Goal: Information Seeking & Learning: Learn about a topic

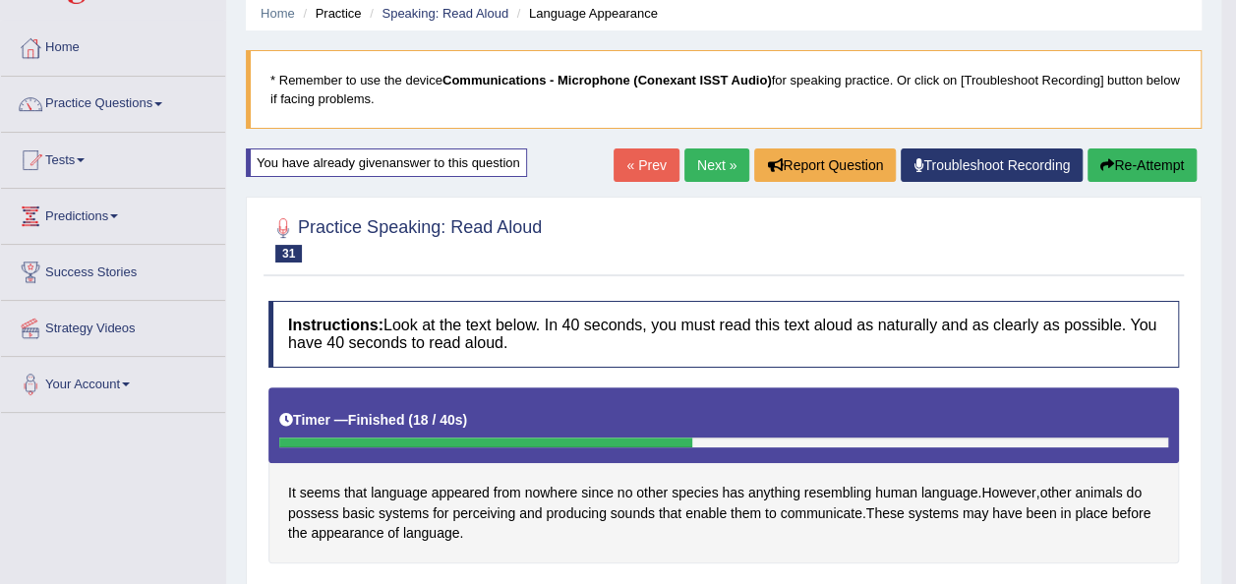
scroll to position [81, 0]
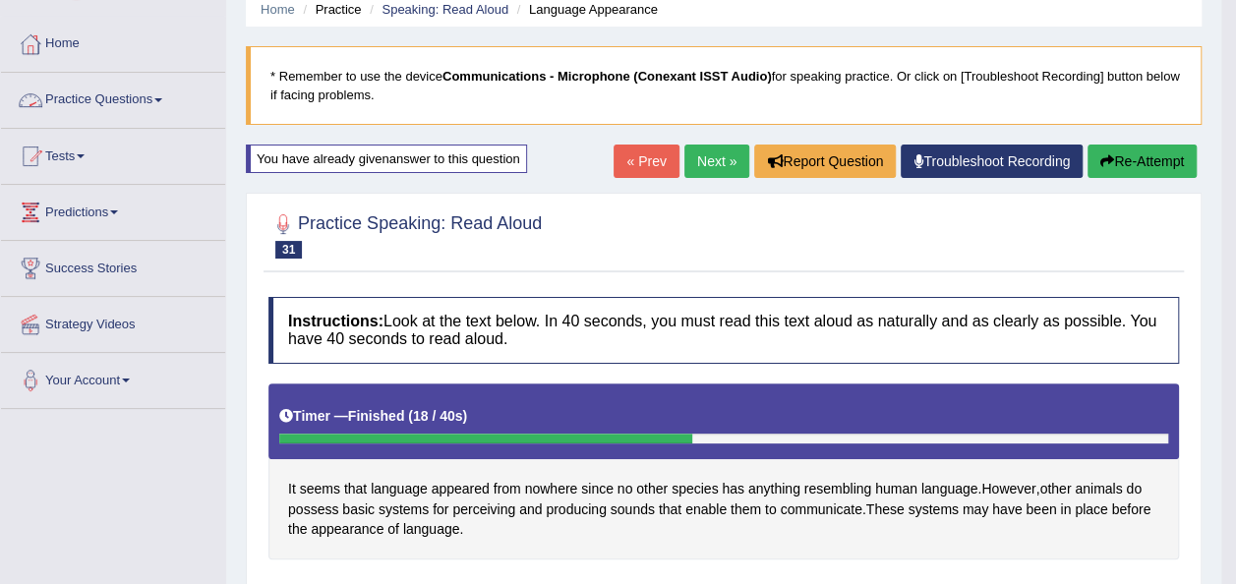
click at [162, 100] on span at bounding box center [158, 100] width 8 height 4
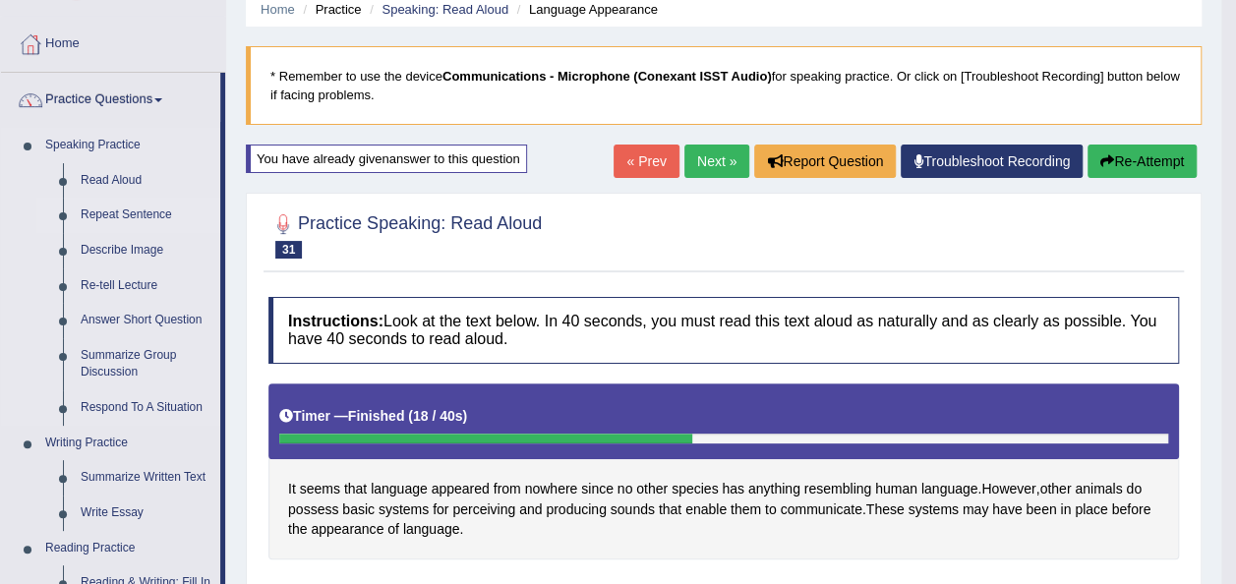
click at [100, 212] on link "Repeat Sentence" at bounding box center [146, 215] width 149 height 35
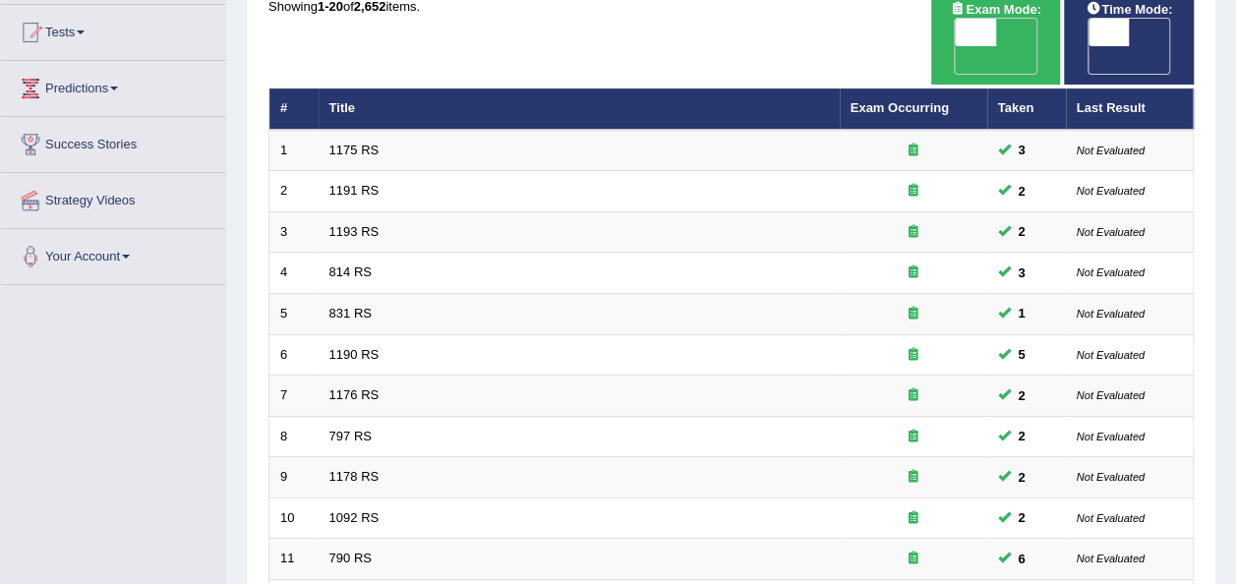
scroll to position [199, 0]
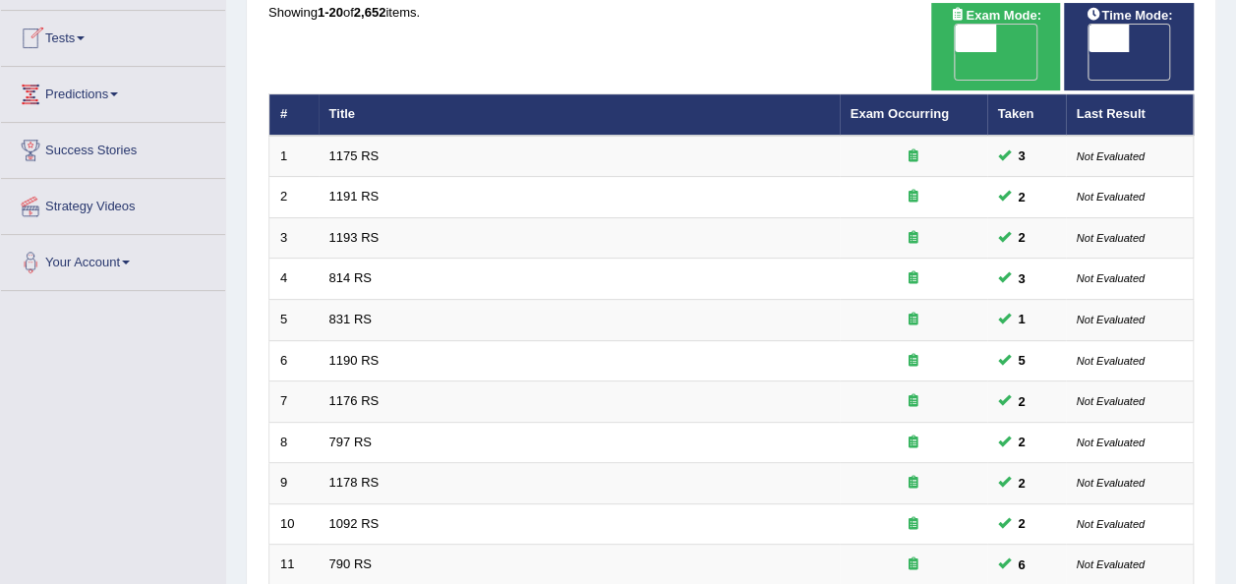
click at [1233, 48] on div "Home Practice Speaking: Repeat Sentence Practice Speaking: Repeat Sentence Time…" at bounding box center [731, 441] width 1010 height 1281
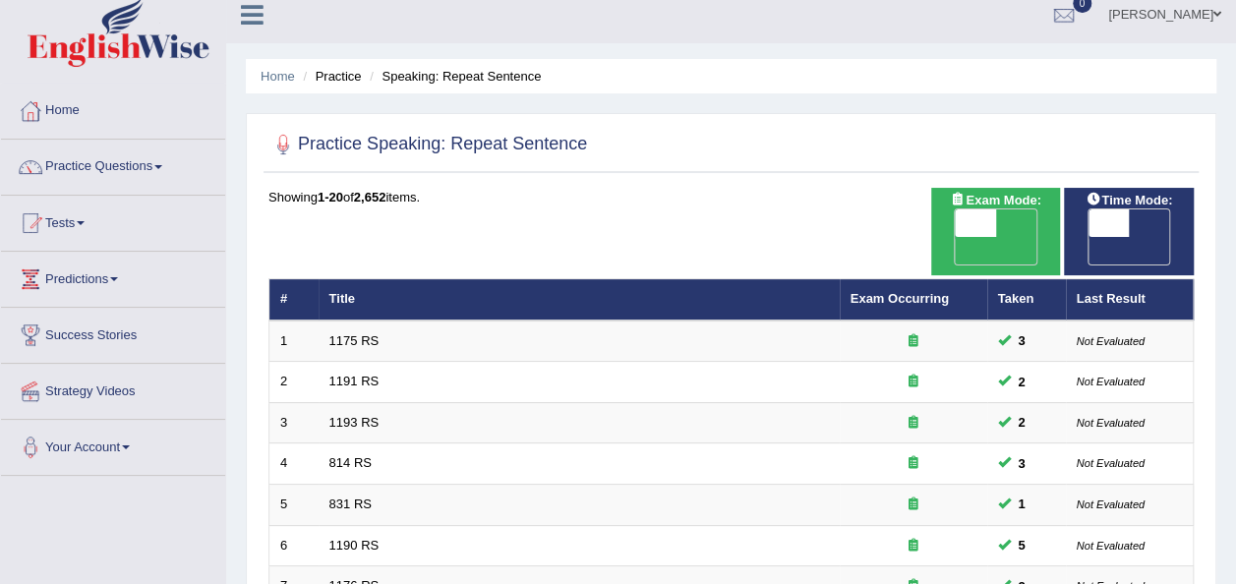
scroll to position [0, 0]
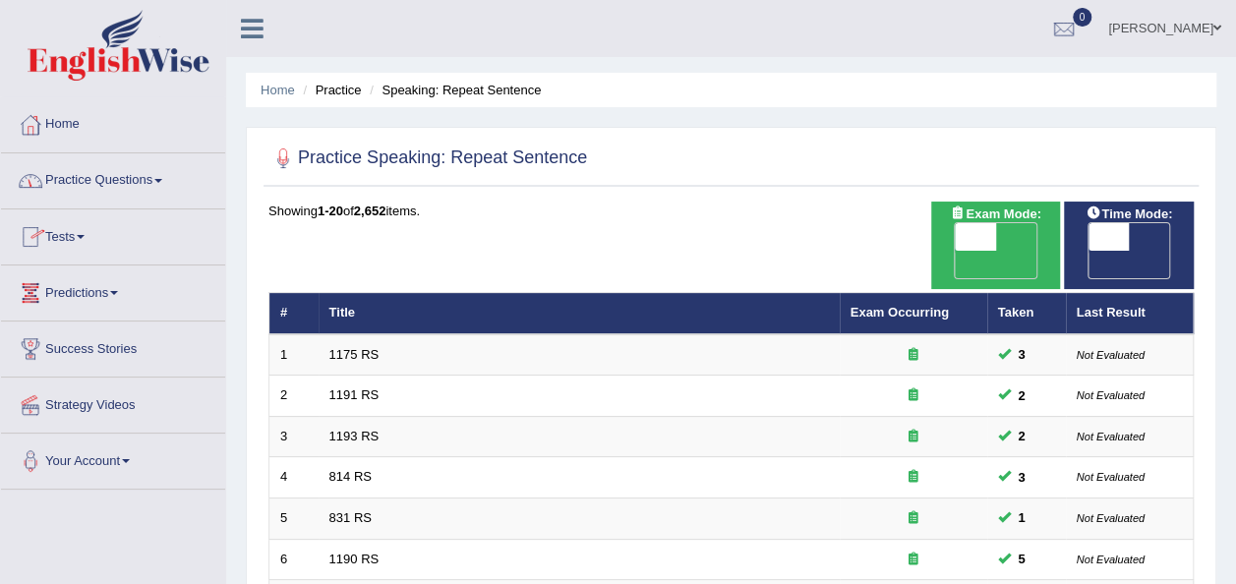
click at [164, 173] on link "Practice Questions" at bounding box center [113, 177] width 224 height 49
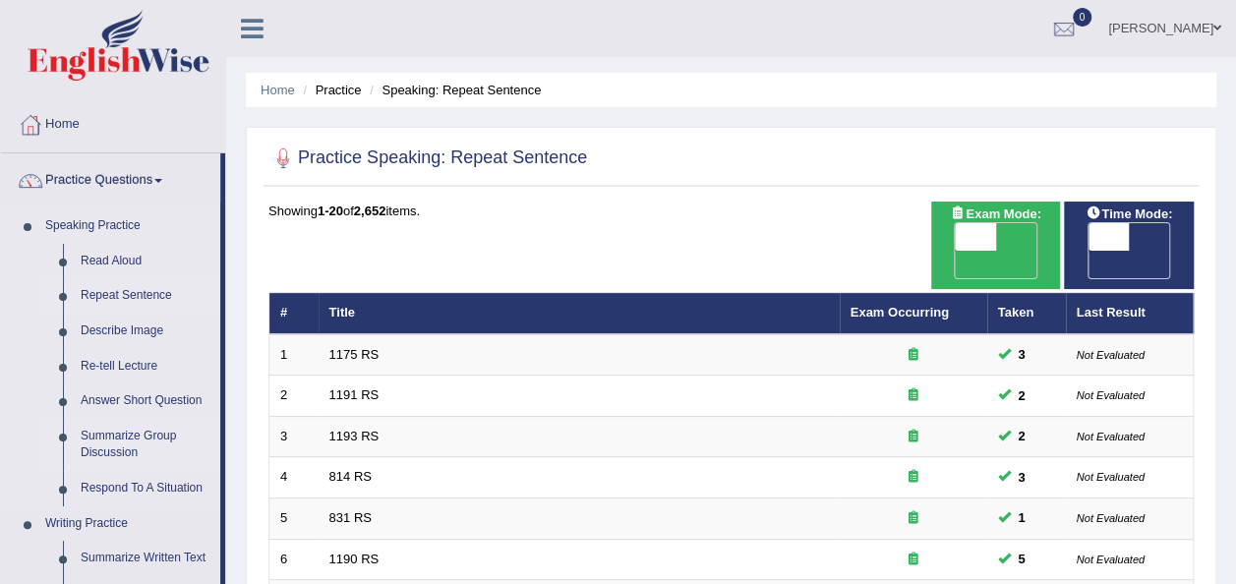
click at [129, 433] on link "Summarize Group Discussion" at bounding box center [146, 445] width 149 height 52
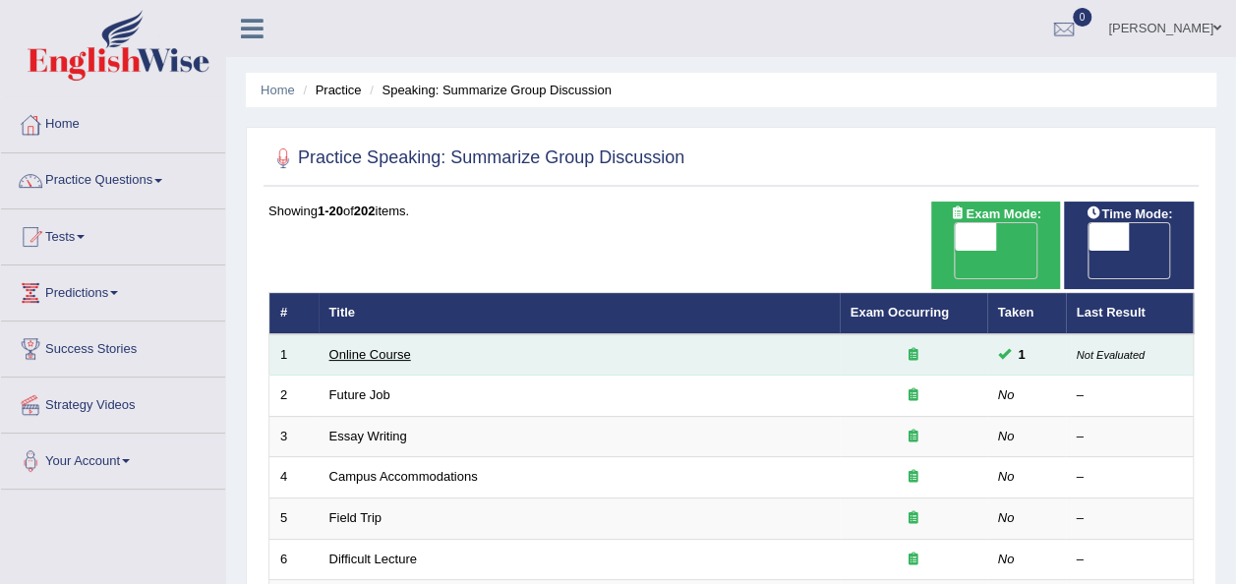
click at [343, 347] on link "Online Course" at bounding box center [370, 354] width 82 height 15
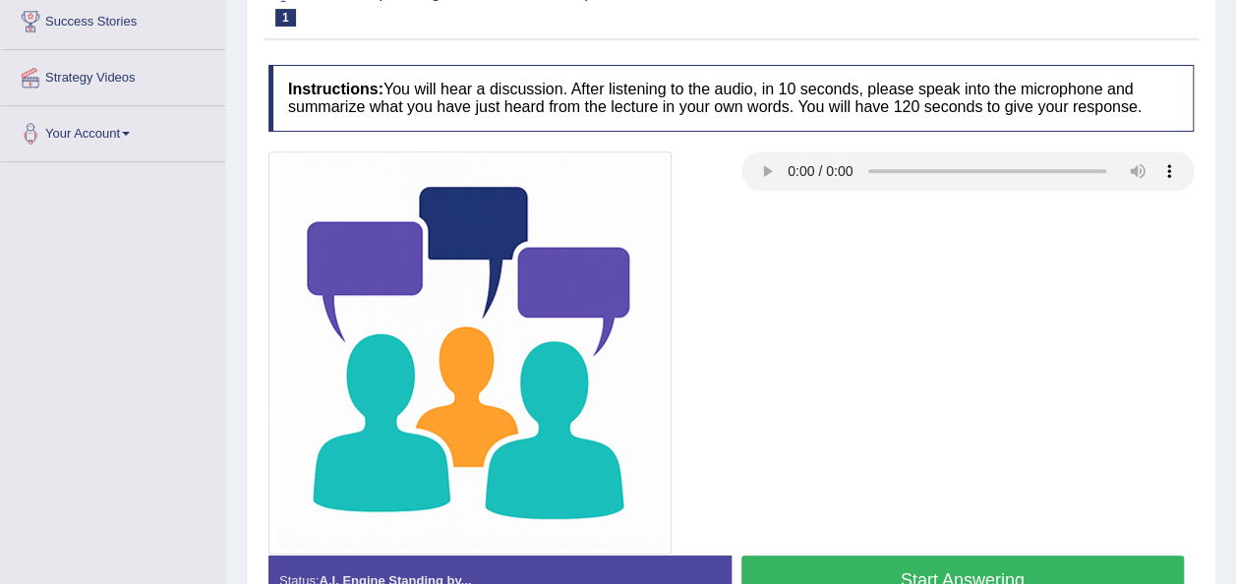
scroll to position [386, 0]
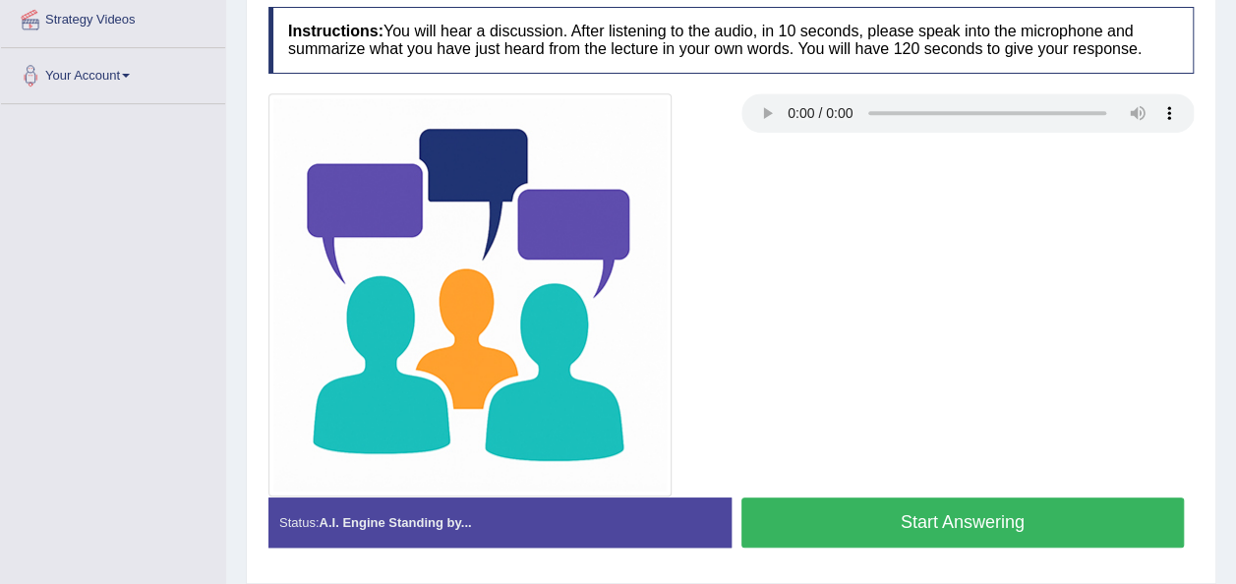
click at [846, 500] on button "Start Answering" at bounding box center [964, 523] width 444 height 50
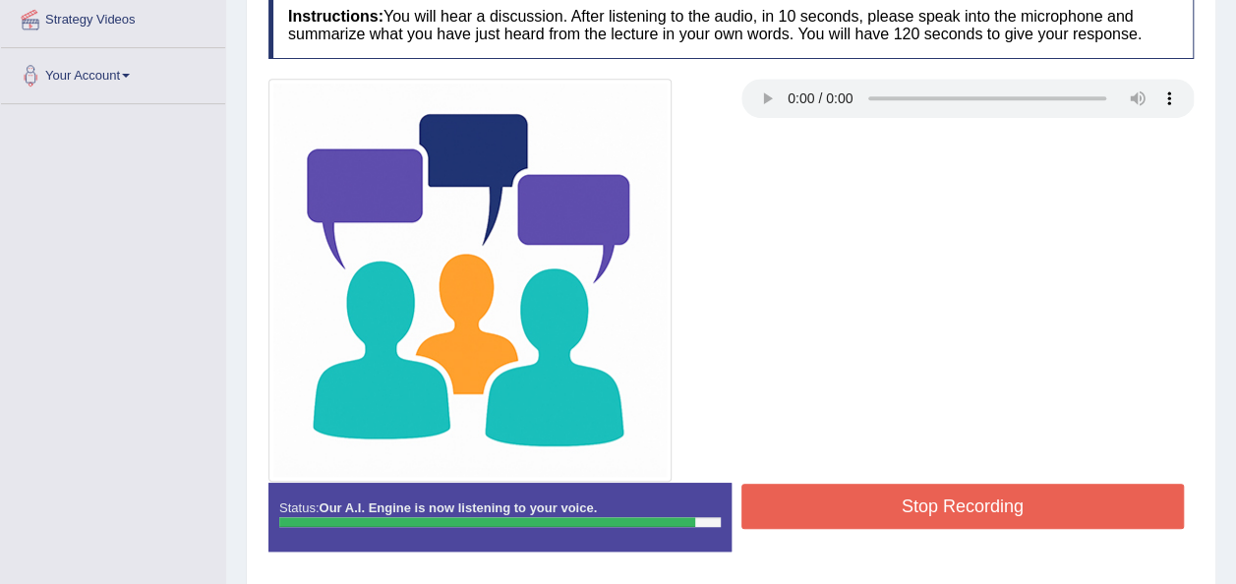
click at [846, 500] on button "Stop Recording" at bounding box center [964, 506] width 444 height 45
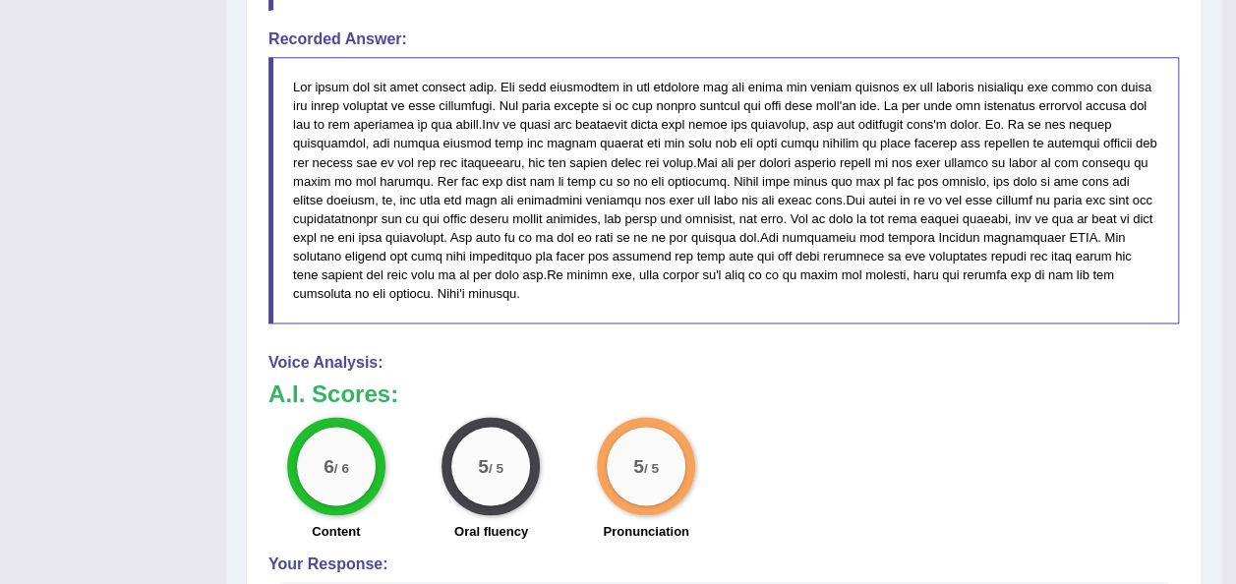
scroll to position [1330, 0]
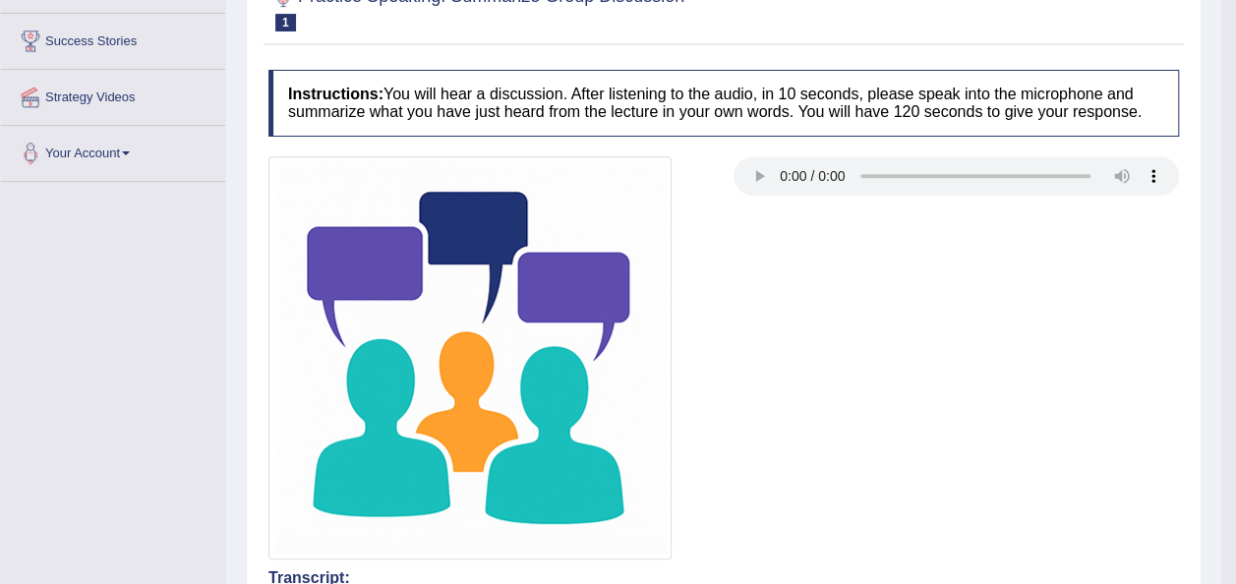
scroll to position [0, 0]
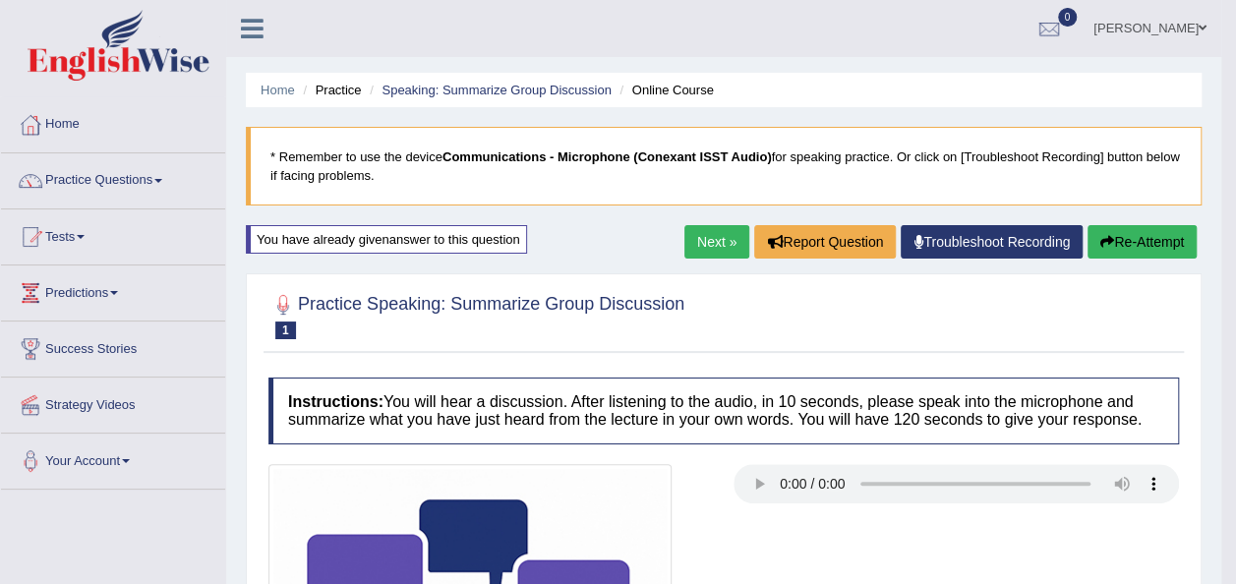
click at [708, 238] on link "Next »" at bounding box center [717, 241] width 65 height 33
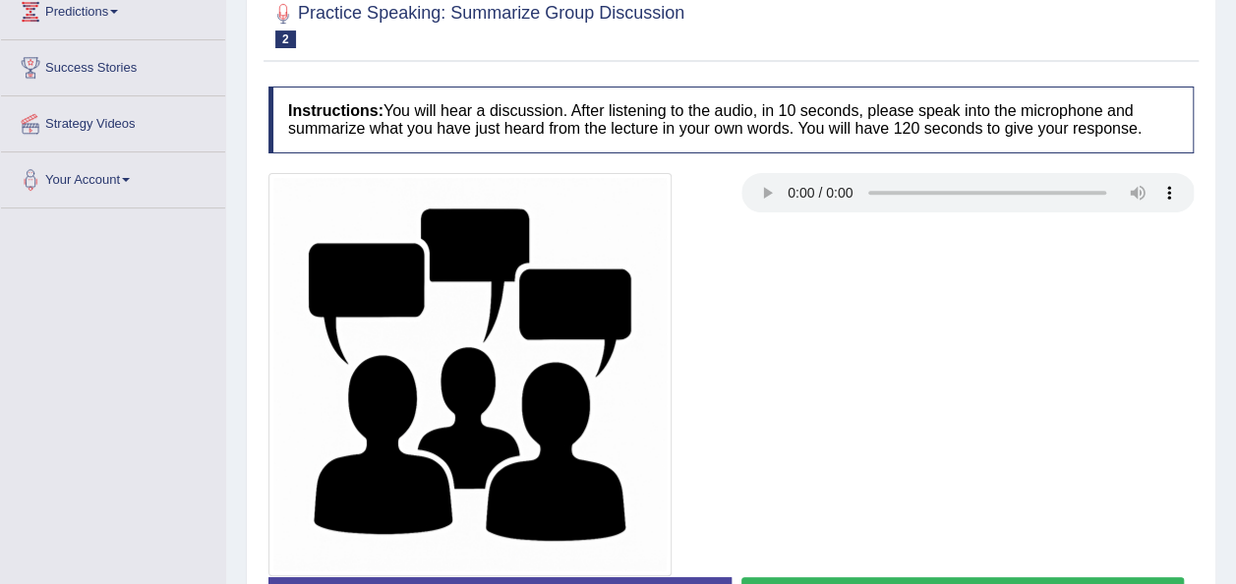
scroll to position [203, 0]
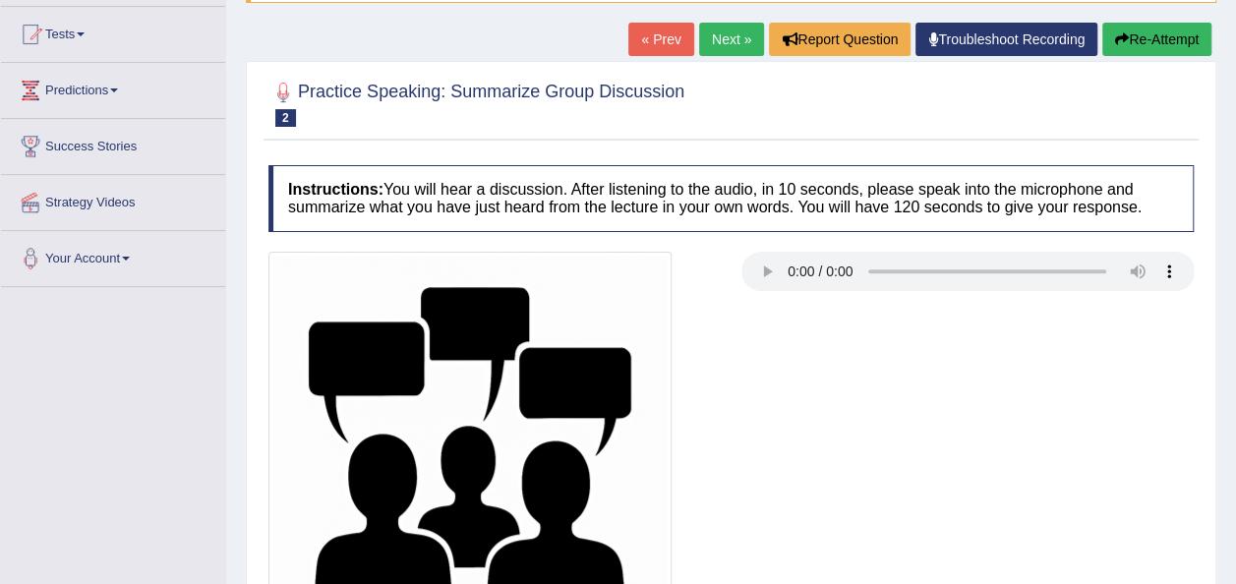
click at [1164, 562] on div at bounding box center [731, 453] width 945 height 403
click at [1124, 544] on div at bounding box center [731, 453] width 945 height 403
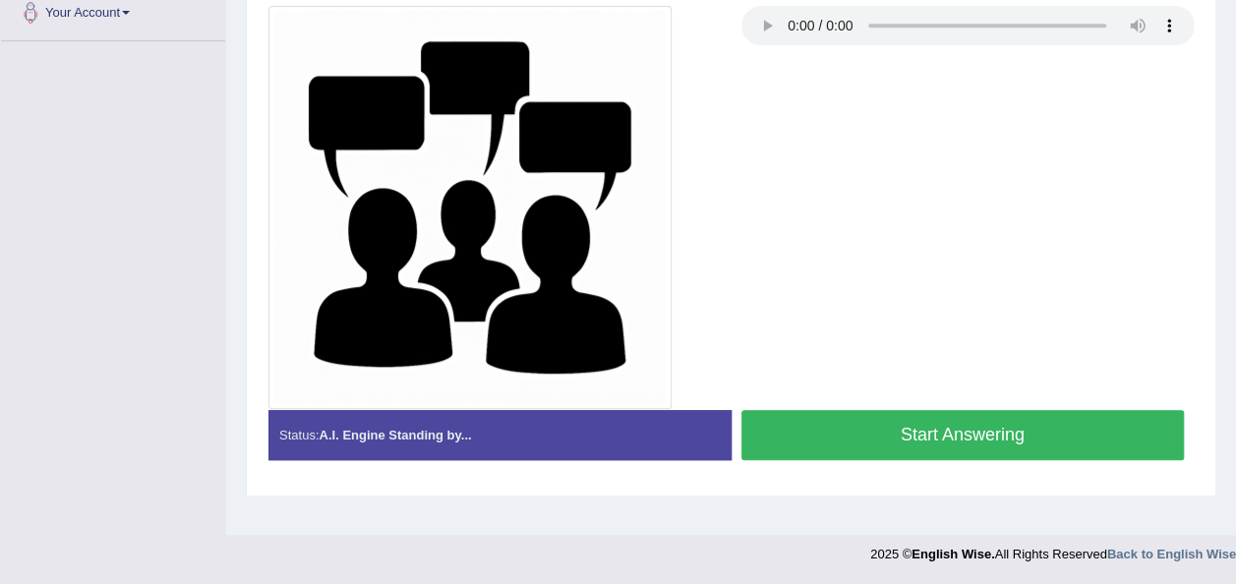
click at [838, 428] on button "Start Answering" at bounding box center [964, 435] width 444 height 50
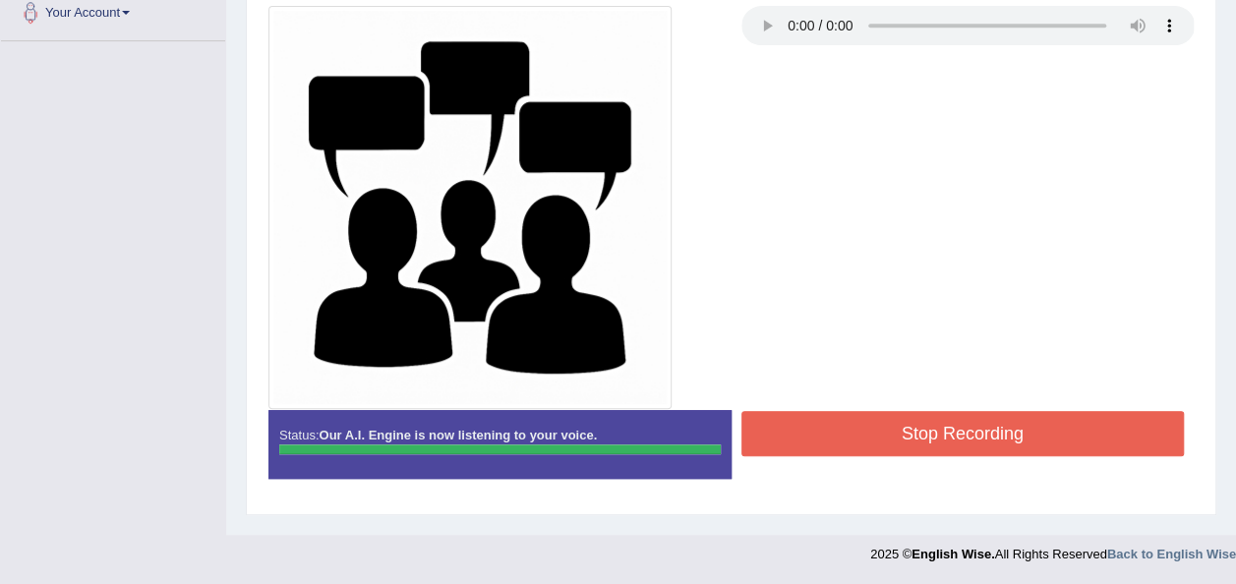
click at [838, 428] on button "Stop Recording" at bounding box center [964, 433] width 444 height 45
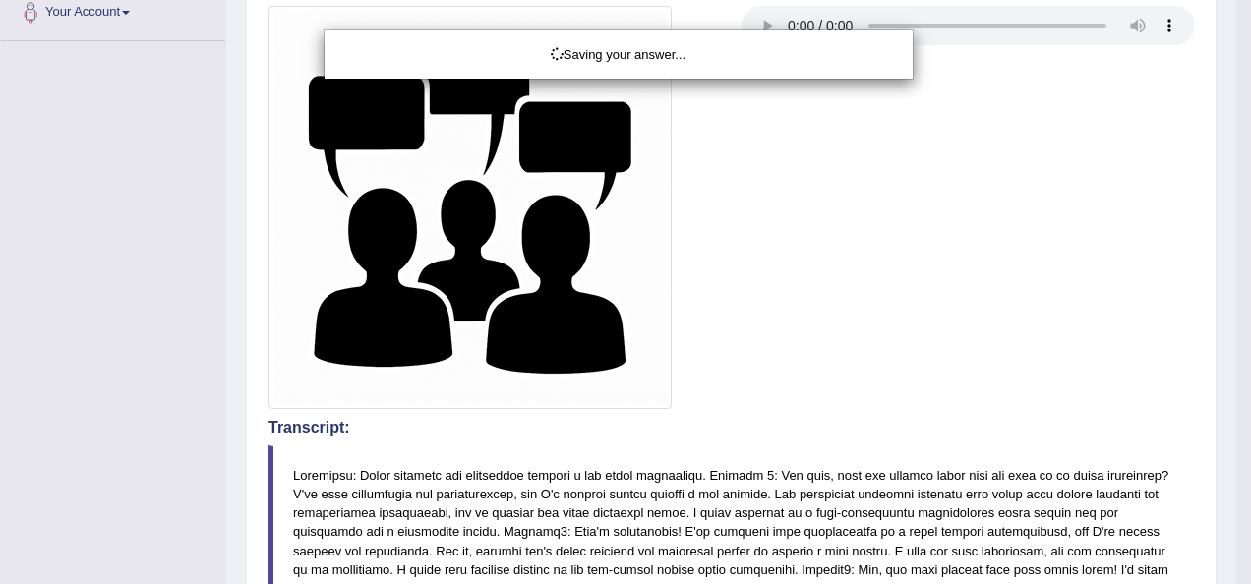
drag, startPoint x: 1234, startPoint y: 207, endPoint x: 1231, endPoint y: 334, distance: 127.9
click at [1231, 334] on div "Saving your answer..." at bounding box center [625, 292] width 1251 height 584
click at [1235, 379] on div "Saving your answer..." at bounding box center [625, 292] width 1251 height 584
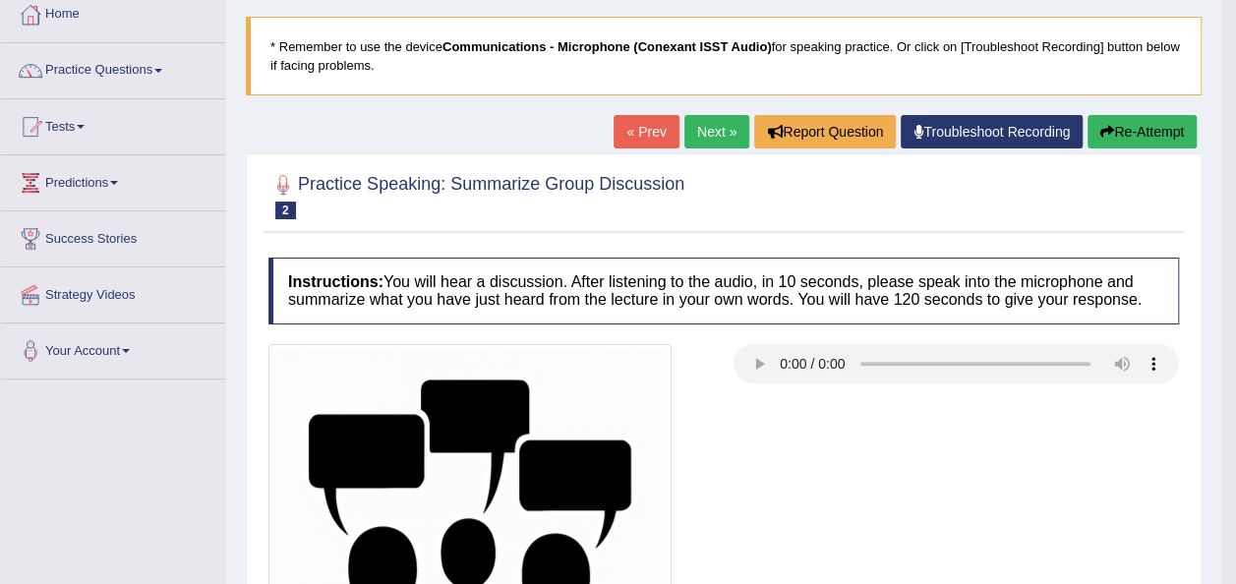
scroll to position [55, 0]
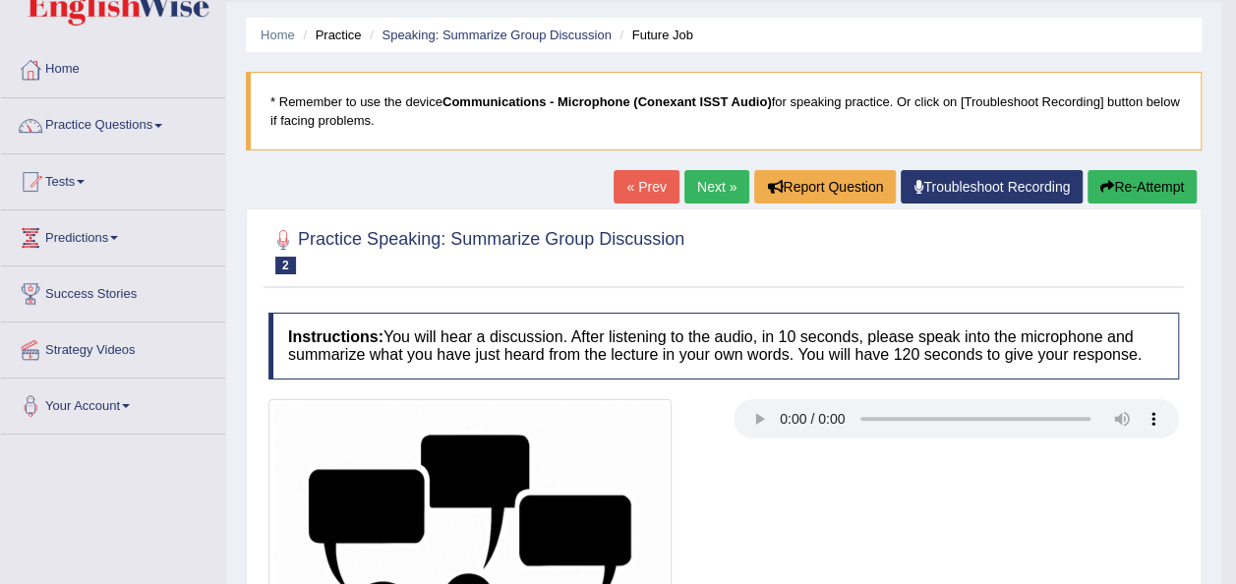
click at [700, 176] on link "Next »" at bounding box center [717, 186] width 65 height 33
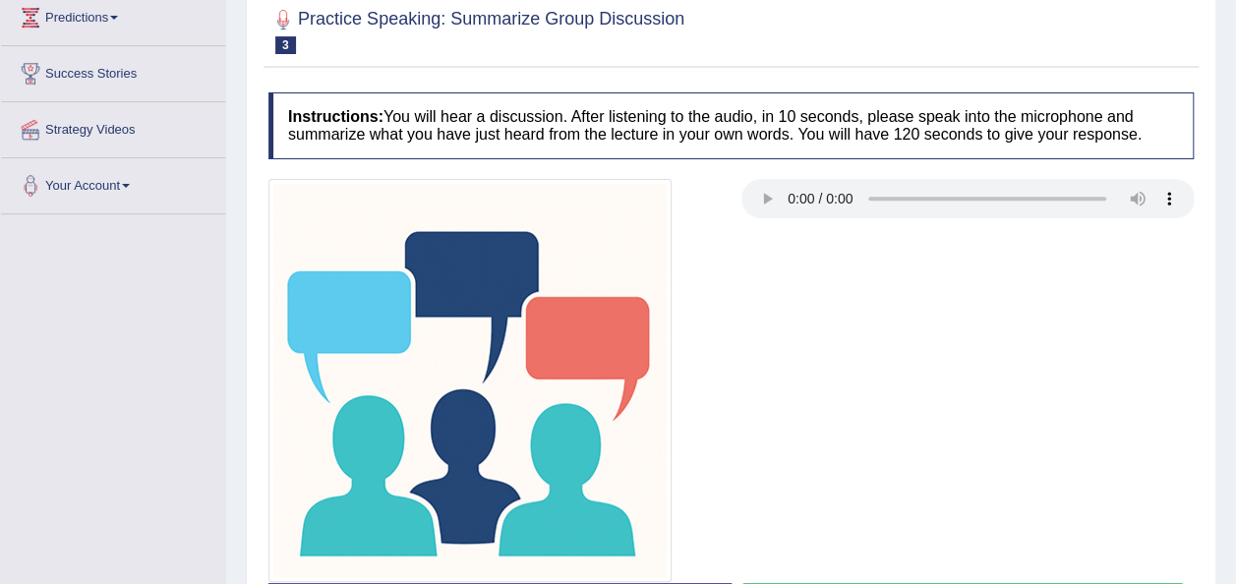
scroll to position [354, 0]
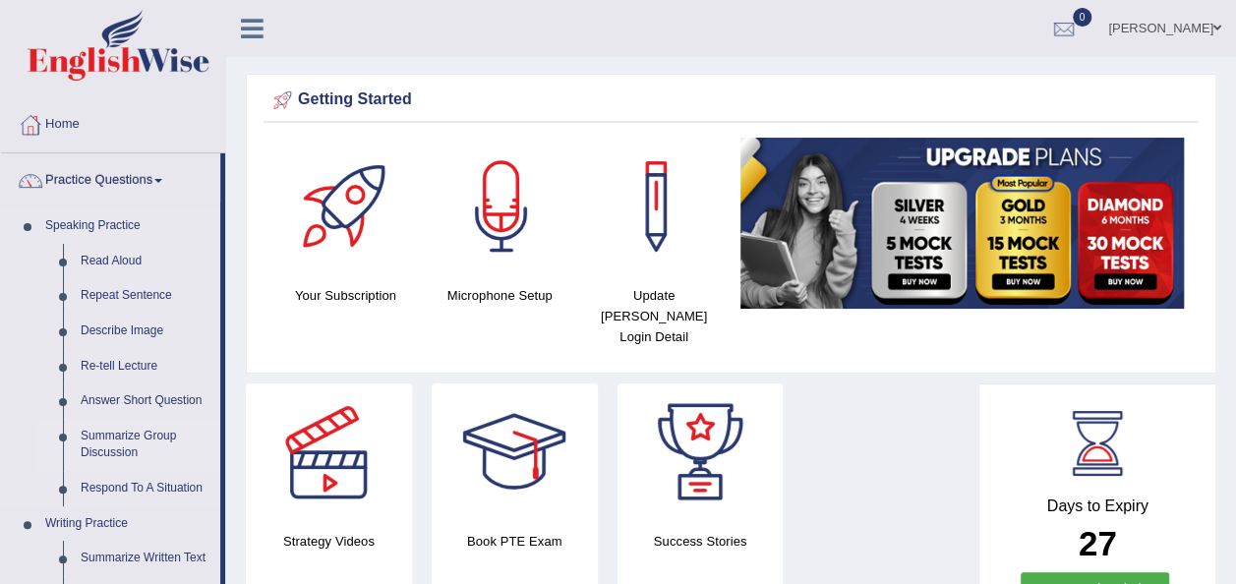
click at [132, 439] on link "Summarize Group Discussion" at bounding box center [146, 445] width 149 height 52
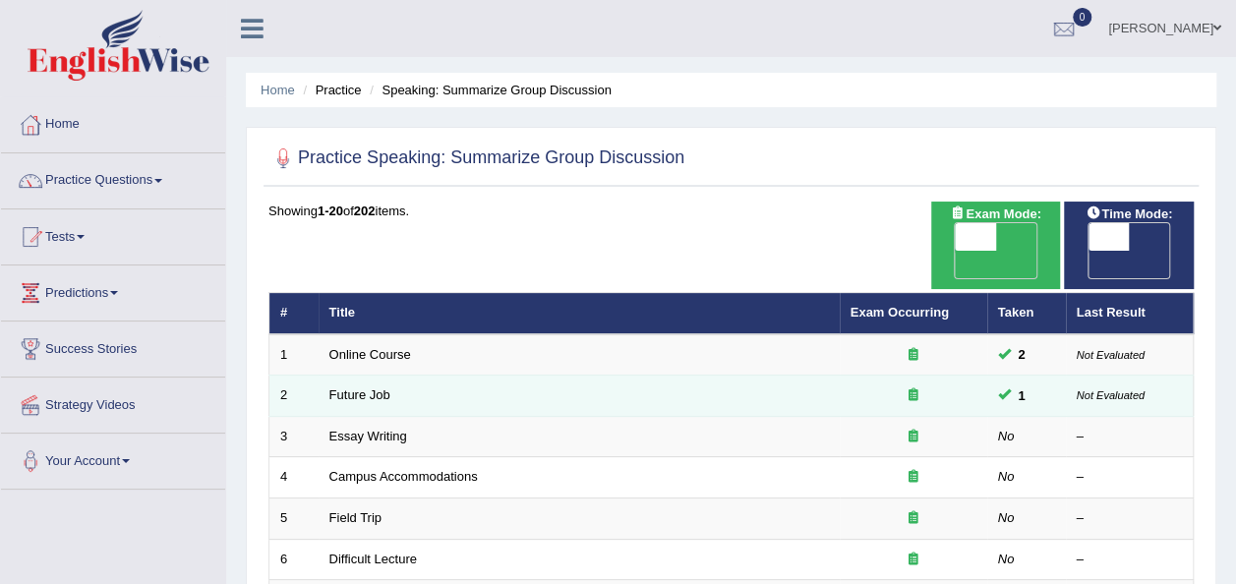
click at [354, 376] on td "Future Job" at bounding box center [579, 396] width 521 height 41
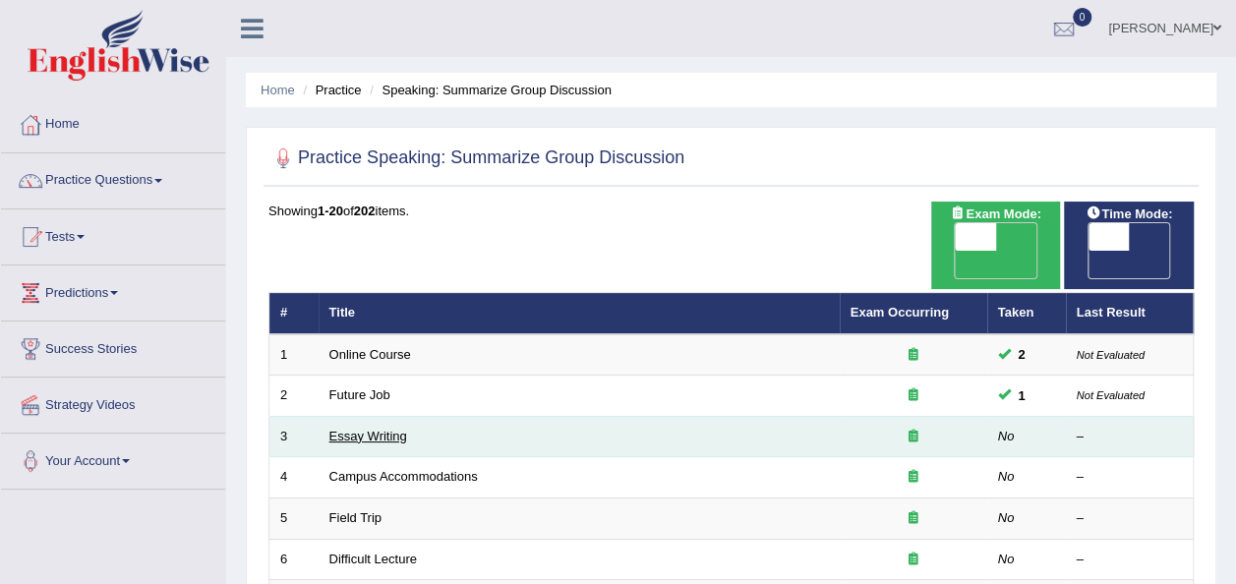
click at [367, 429] on link "Essay Writing" at bounding box center [368, 436] width 78 height 15
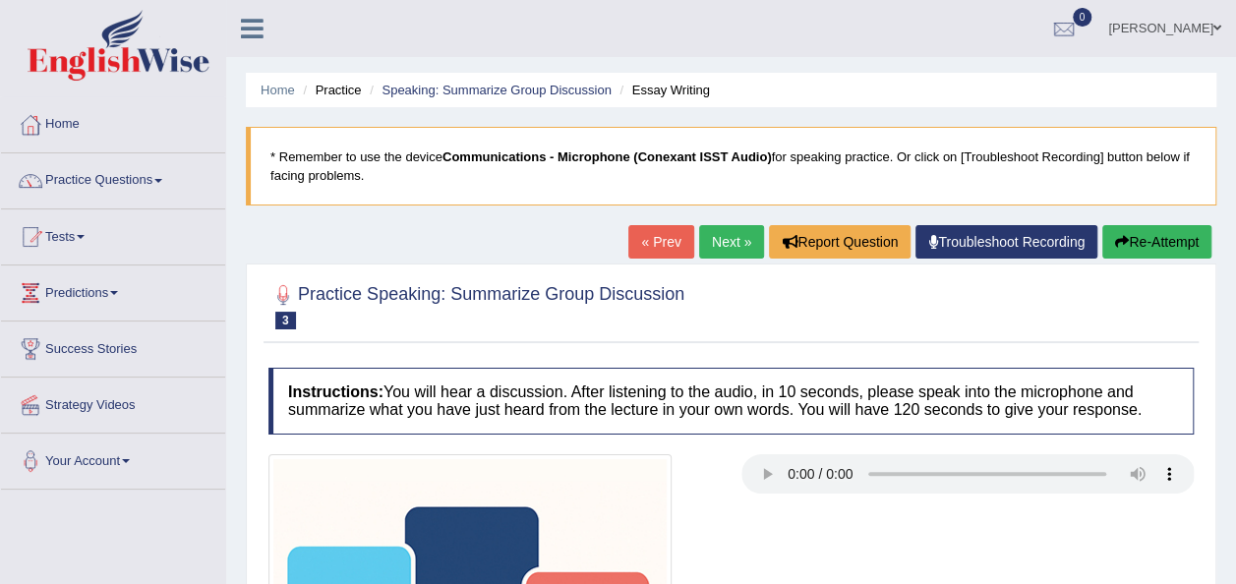
scroll to position [226, 0]
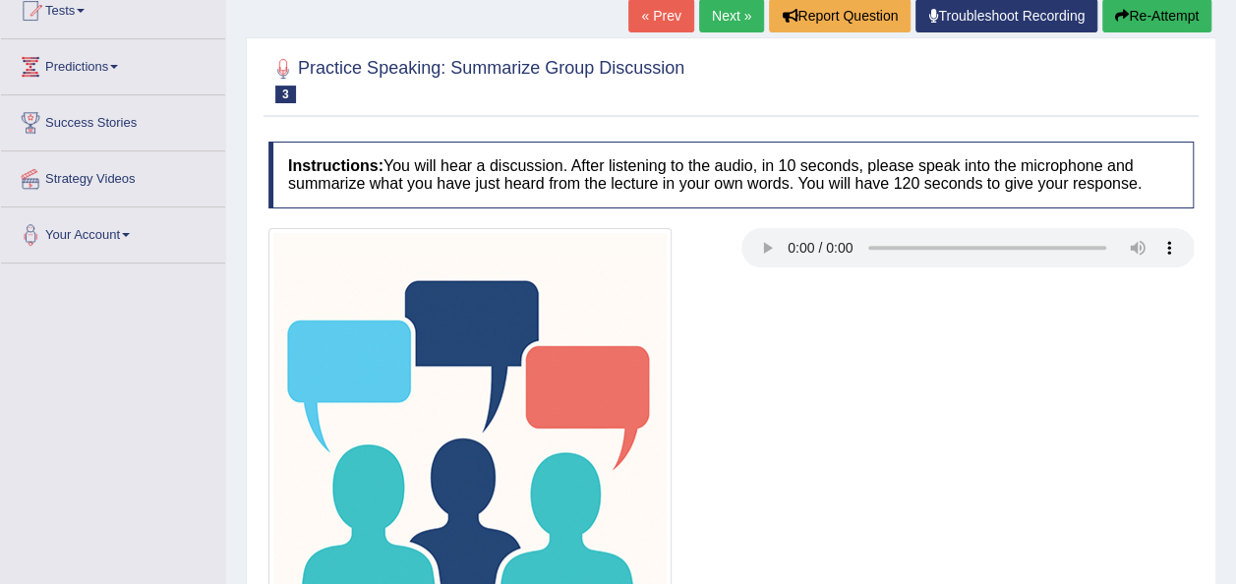
click at [846, 445] on div at bounding box center [731, 429] width 945 height 403
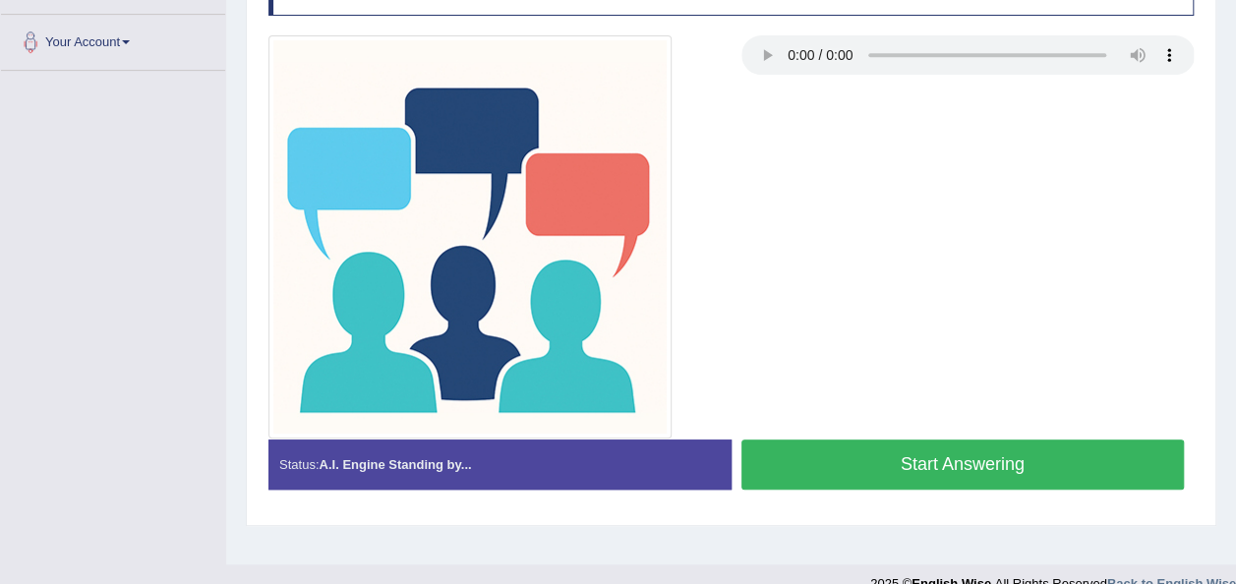
scroll to position [448, 0]
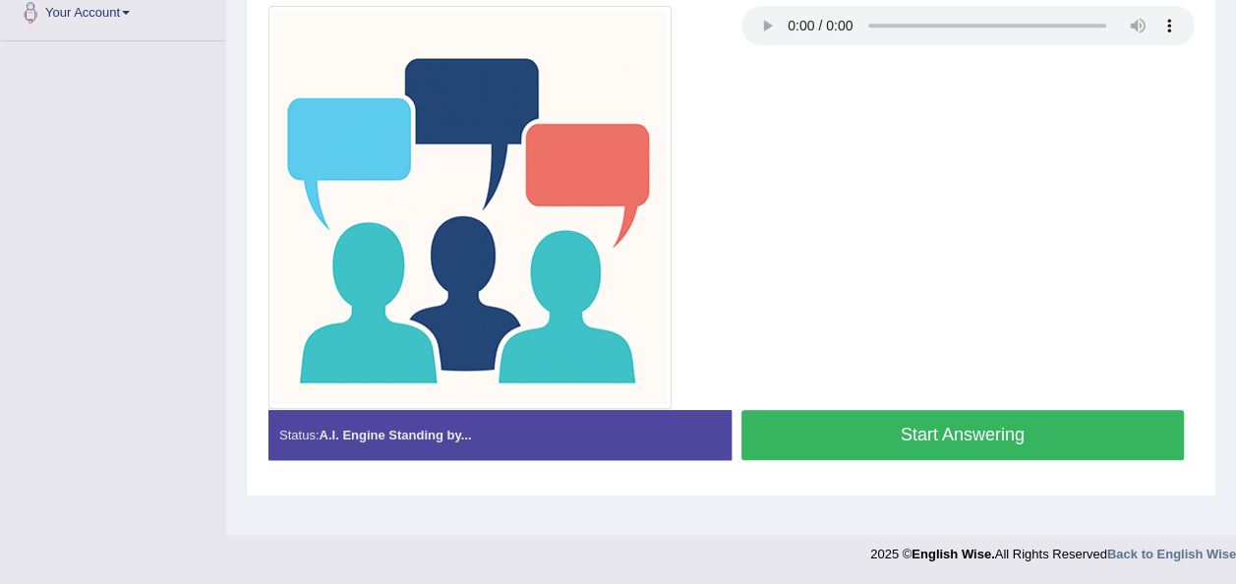
click at [883, 437] on button "Start Answering" at bounding box center [964, 435] width 444 height 50
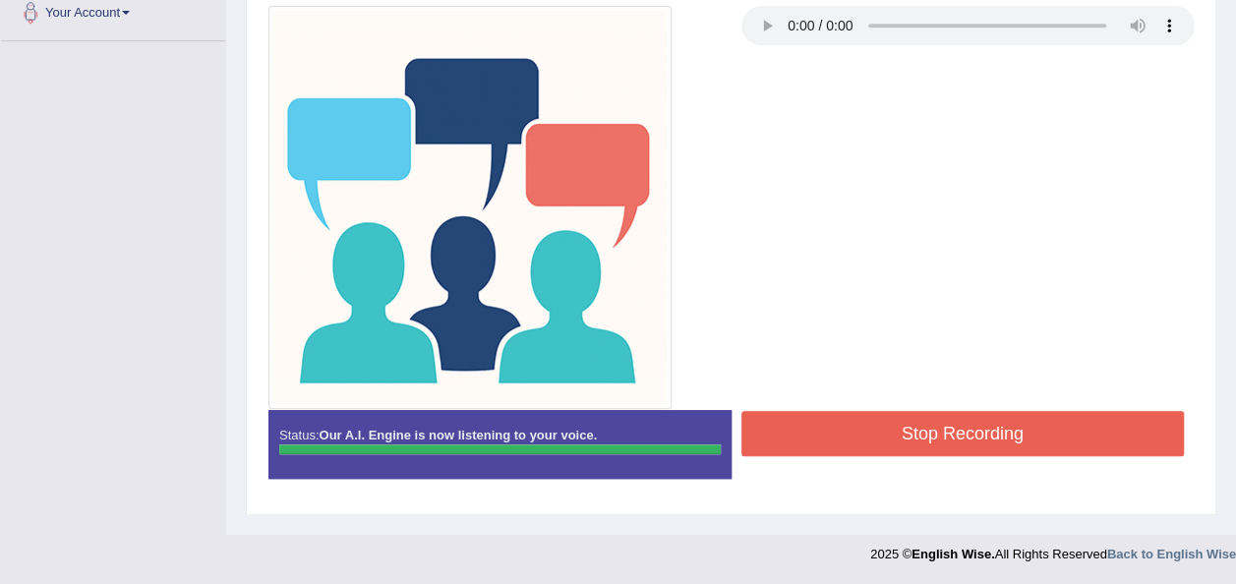
click at [883, 437] on div "Instructions: You will hear a discussion. After listening to the audio, in 10 s…" at bounding box center [731, 207] width 935 height 594
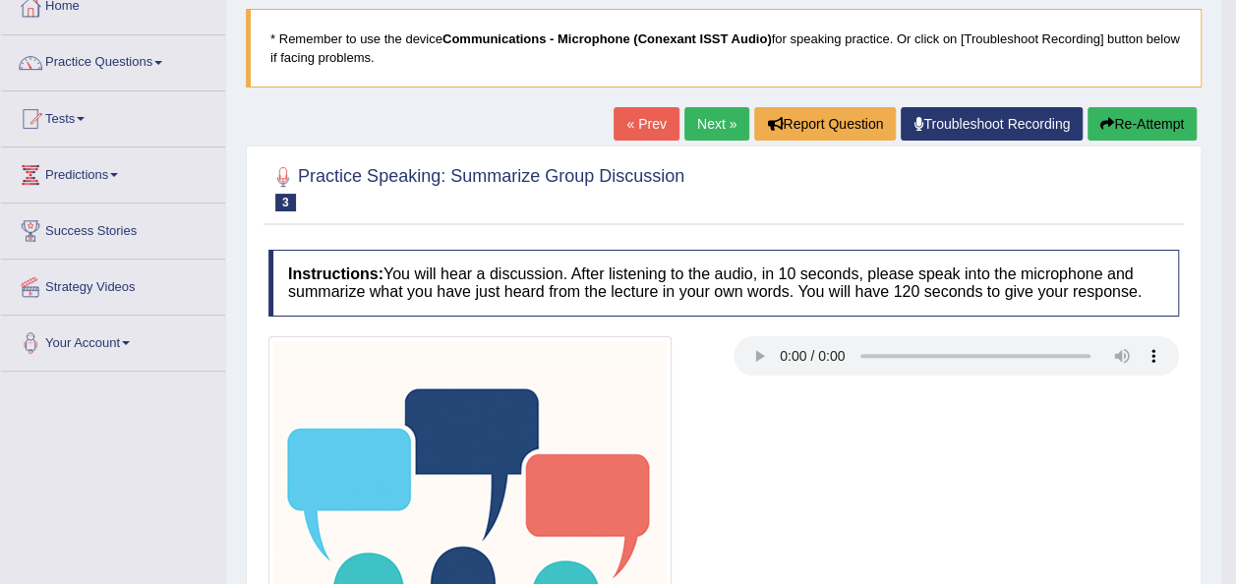
scroll to position [0, 0]
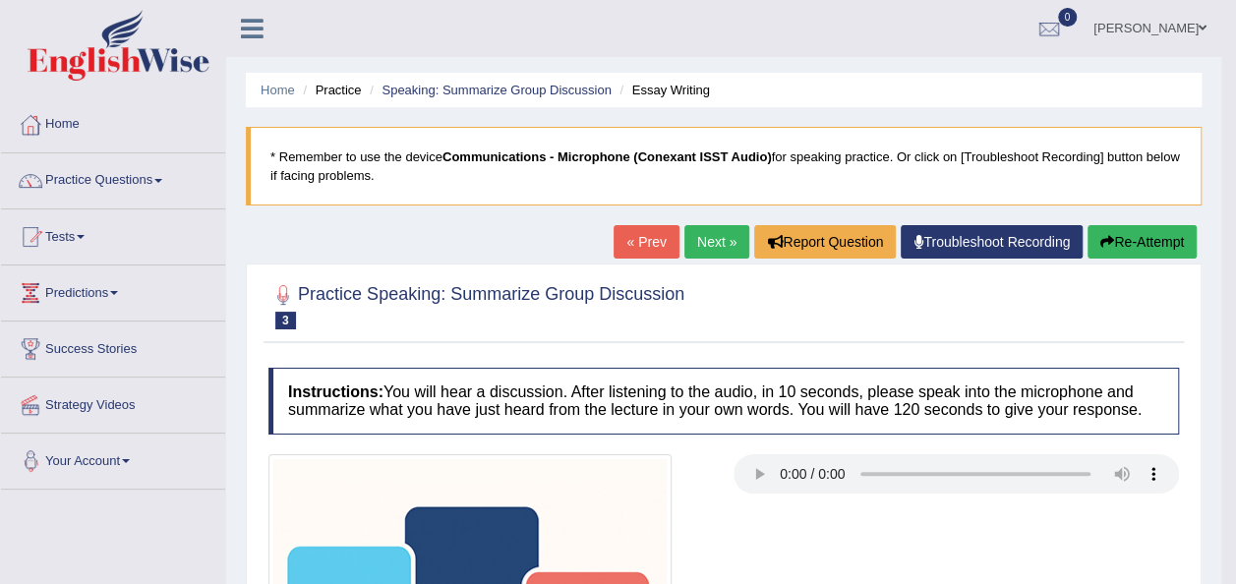
click at [720, 250] on link "Next »" at bounding box center [717, 241] width 65 height 33
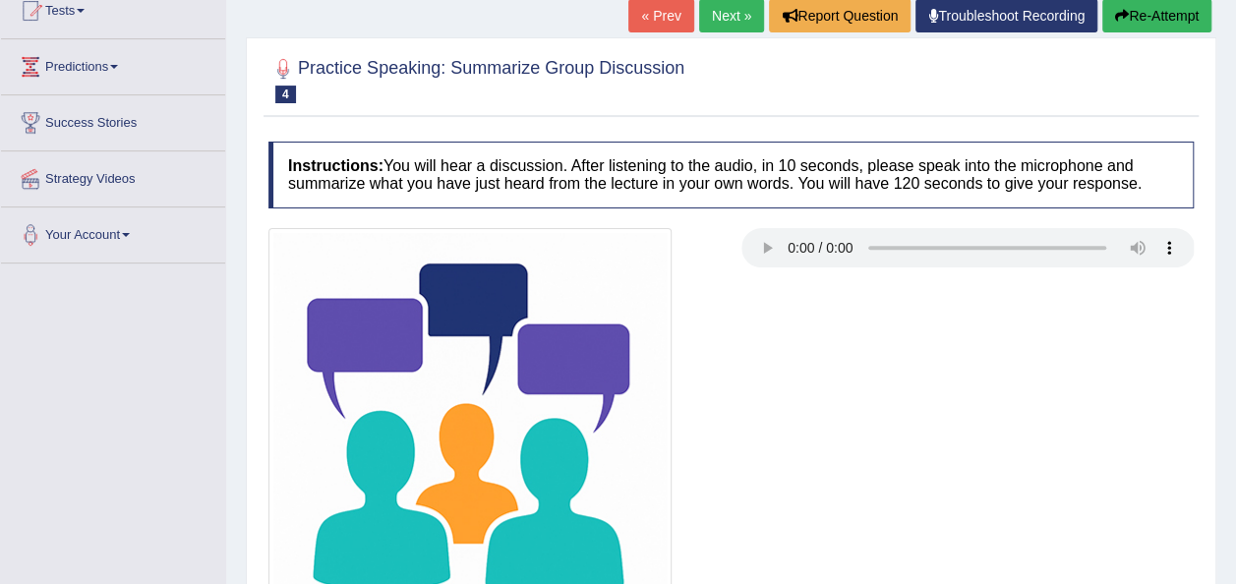
scroll to position [224, 0]
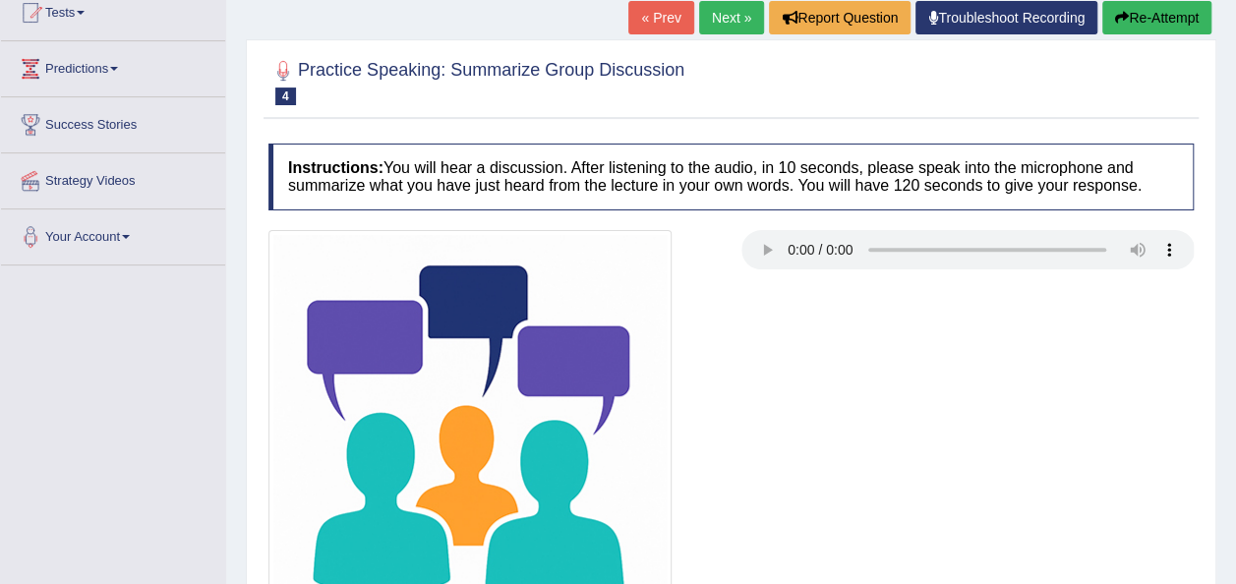
drag, startPoint x: 1235, startPoint y: 370, endPoint x: 1249, endPoint y: 524, distance: 155.0
click at [1235, 360] on html "Toggle navigation Home Practice Questions Speaking Practice Read Aloud Repeat S…" at bounding box center [618, 68] width 1236 height 584
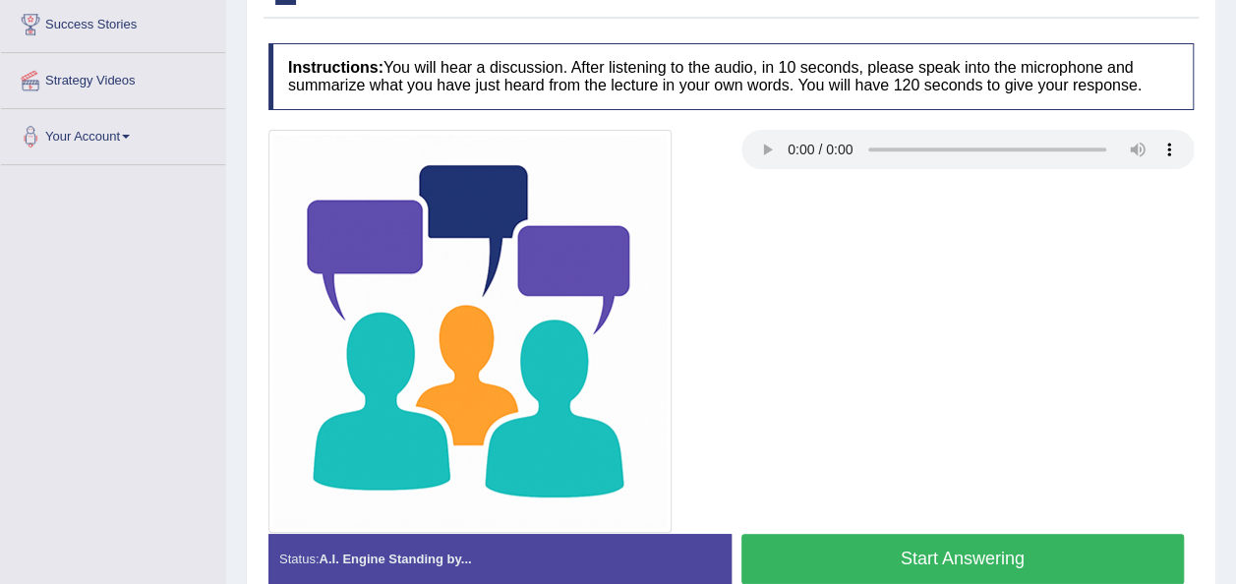
scroll to position [330, 0]
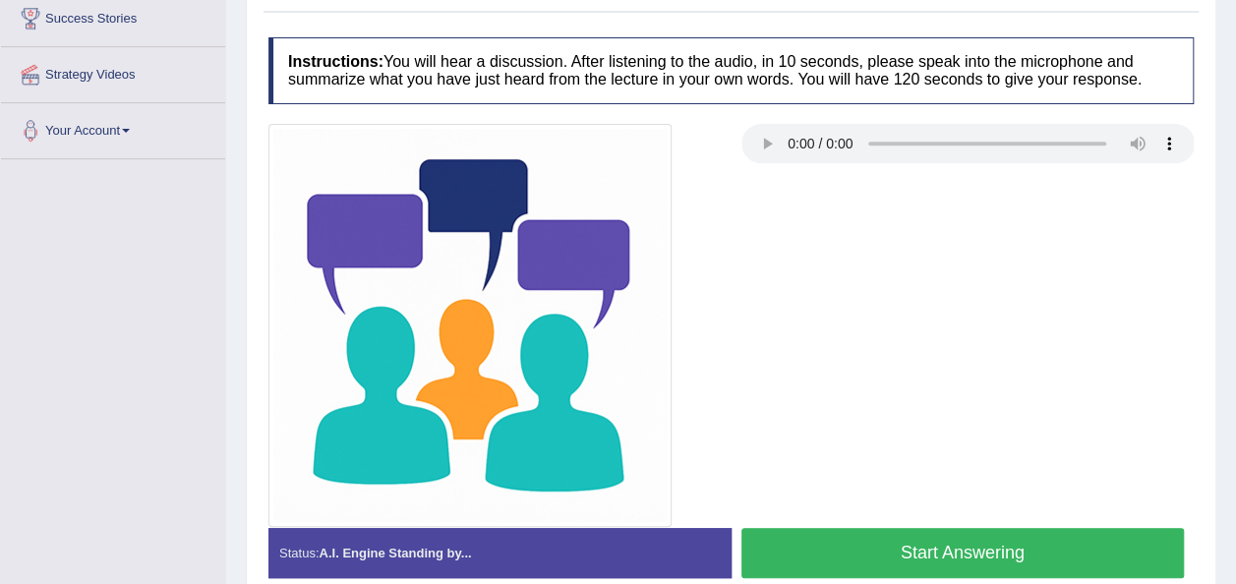
click at [862, 401] on div at bounding box center [731, 325] width 945 height 403
click at [837, 357] on div at bounding box center [731, 325] width 945 height 403
click at [966, 543] on button "Start Answering" at bounding box center [964, 553] width 444 height 50
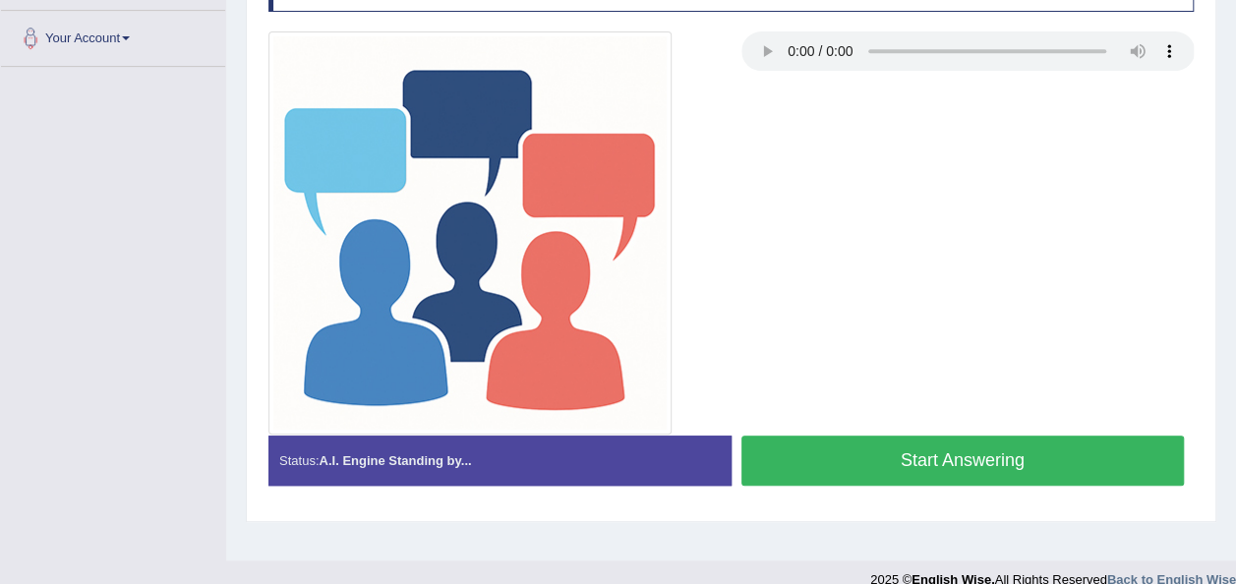
scroll to position [448, 0]
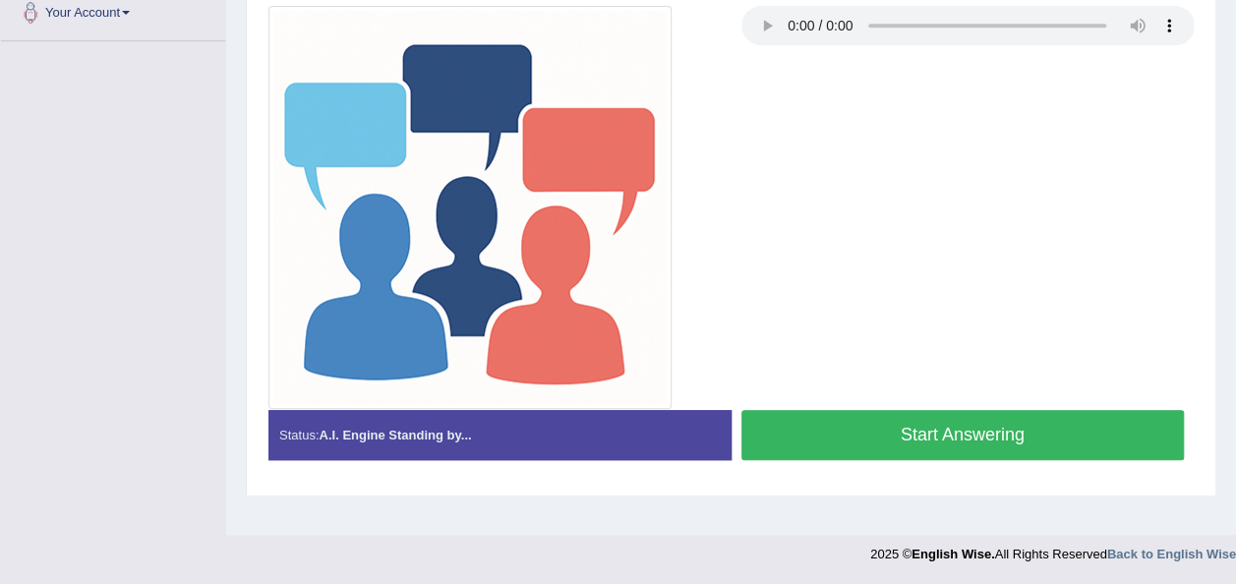
click at [893, 432] on button "Start Answering" at bounding box center [964, 435] width 444 height 50
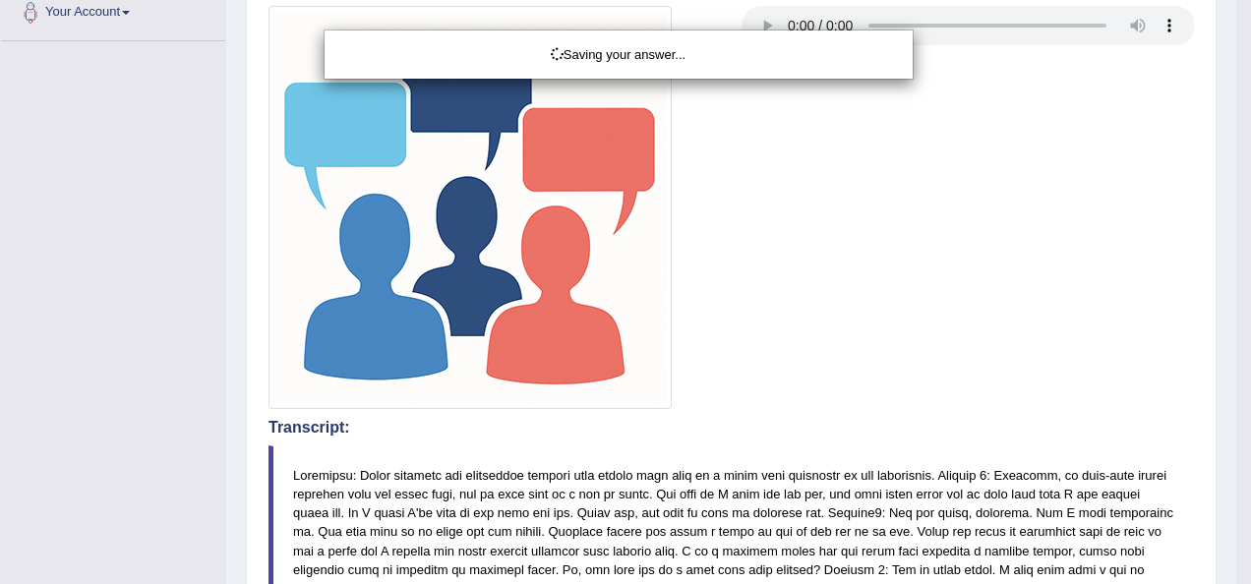
click at [1235, 258] on div "Saving your answer..." at bounding box center [625, 292] width 1251 height 584
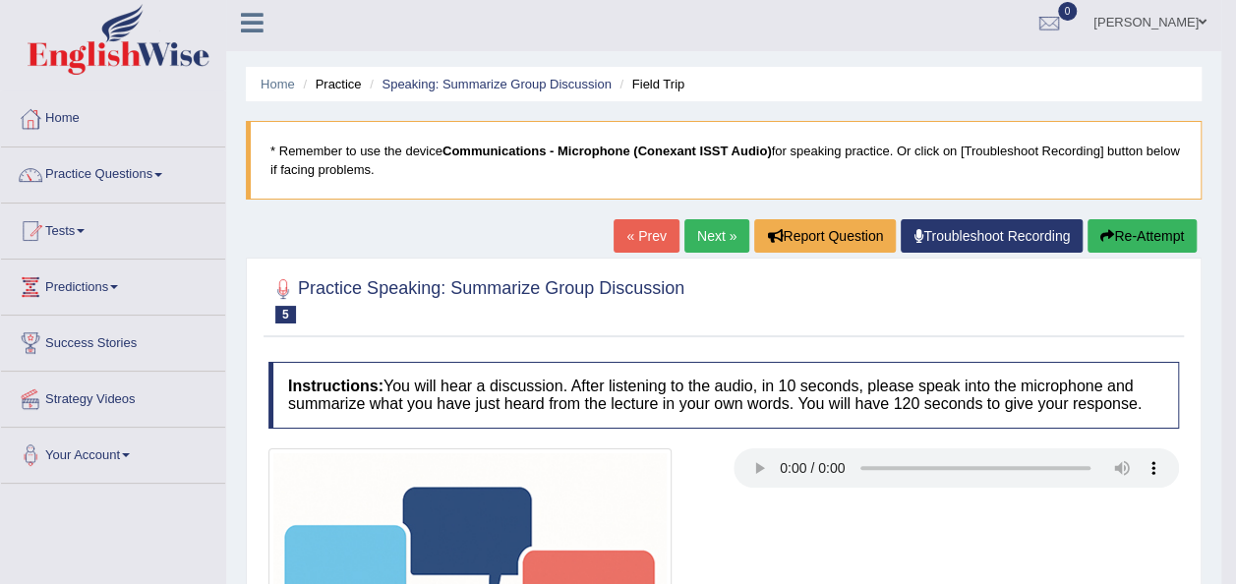
scroll to position [0, 0]
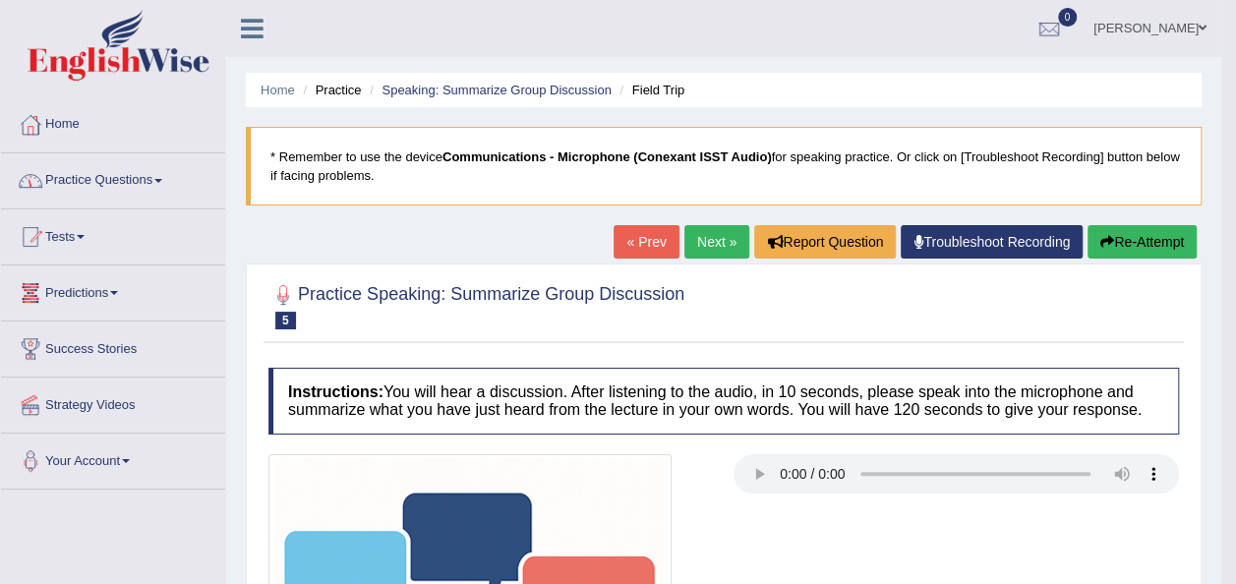
click at [161, 182] on link "Practice Questions" at bounding box center [113, 177] width 224 height 49
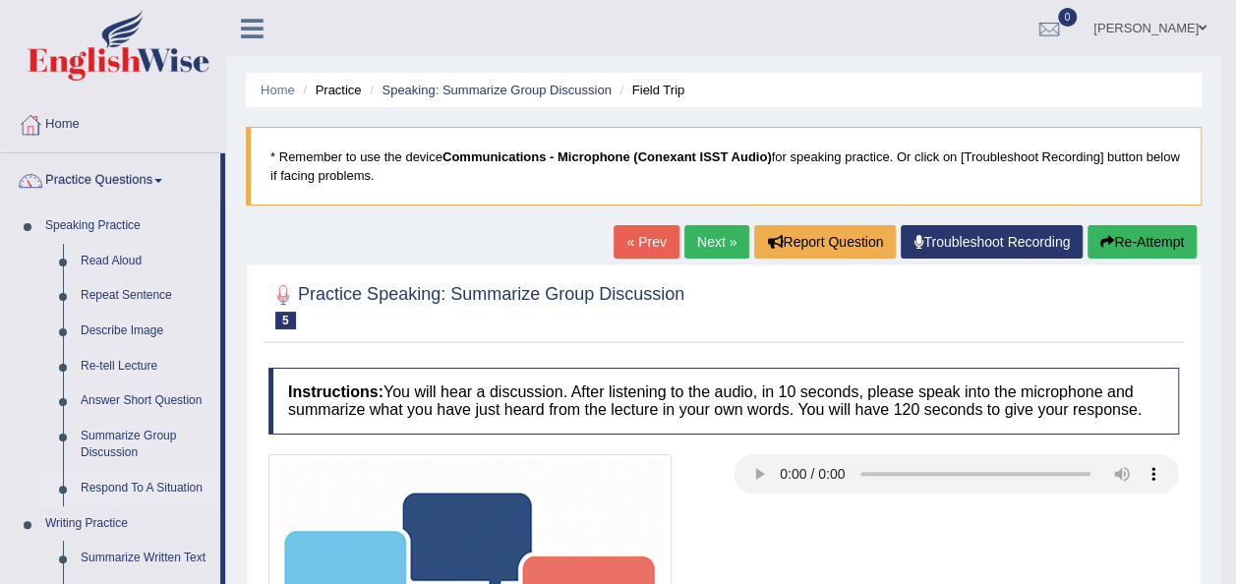
click at [114, 492] on link "Respond To A Situation" at bounding box center [146, 488] width 149 height 35
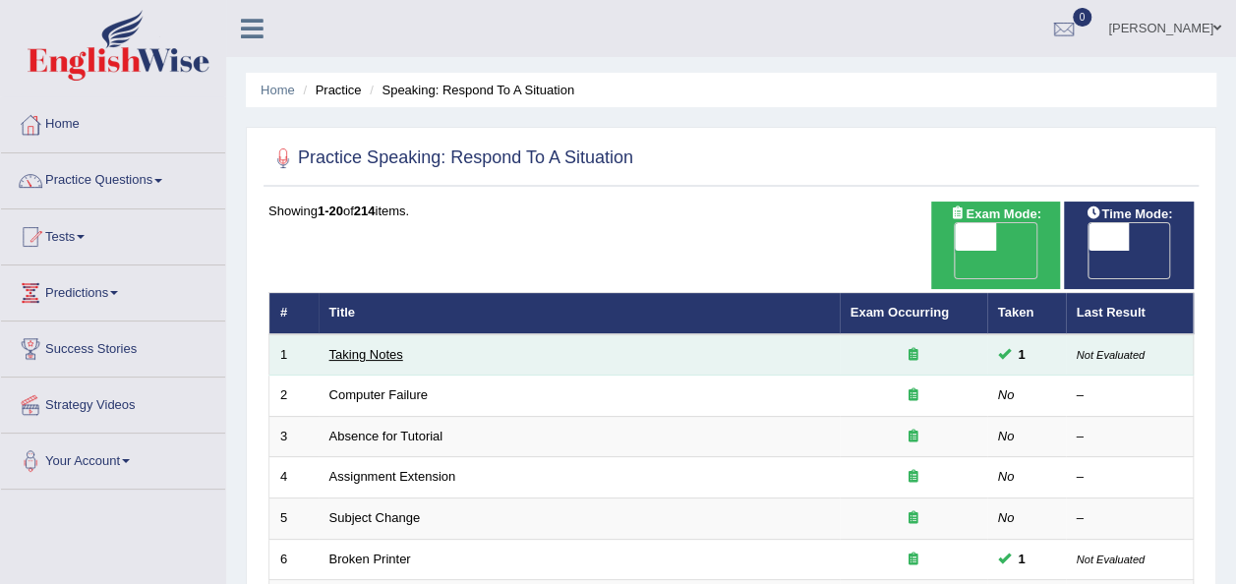
click at [367, 347] on link "Taking Notes" at bounding box center [366, 354] width 74 height 15
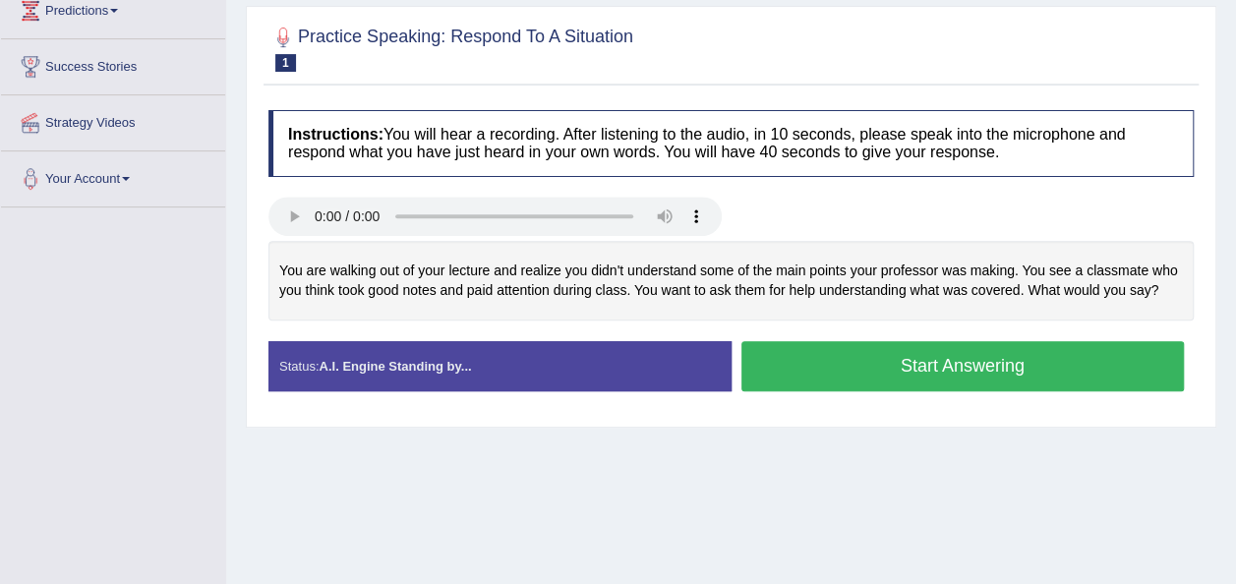
scroll to position [286, 0]
